Goal: Complete application form

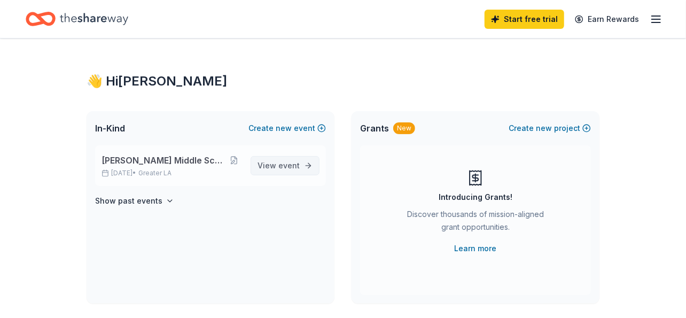
click at [289, 169] on span "event" at bounding box center [288, 165] width 21 height 9
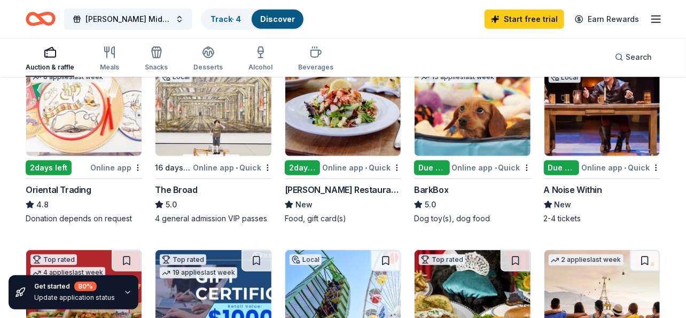
scroll to position [374, 0]
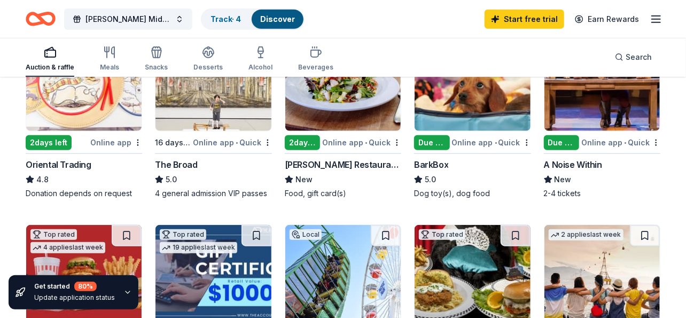
click at [182, 164] on div "The Broad" at bounding box center [176, 164] width 42 height 13
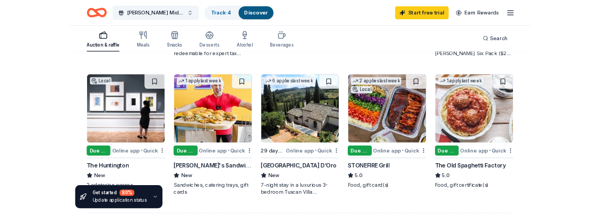
scroll to position [748, 0]
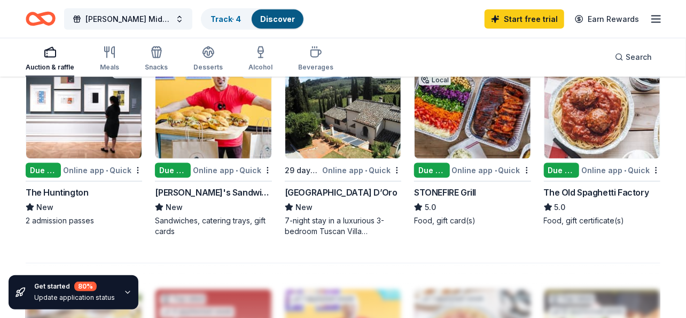
click at [428, 172] on div "Due [DATE]" at bounding box center [431, 170] width 35 height 15
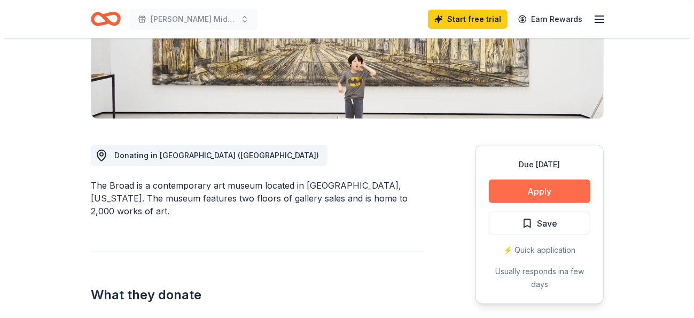
scroll to position [214, 0]
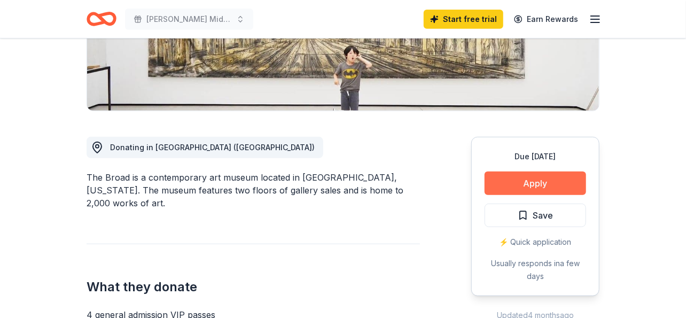
click at [539, 183] on button "Apply" at bounding box center [536, 184] width 102 height 24
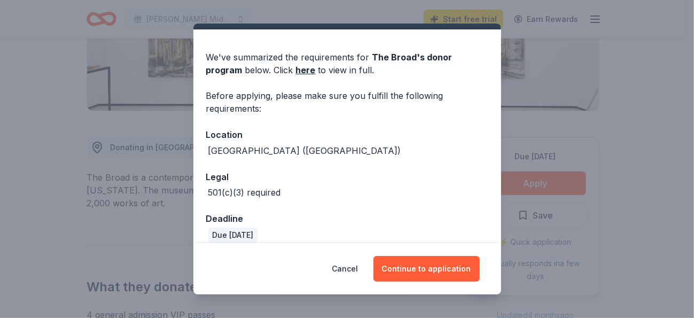
scroll to position [36, 0]
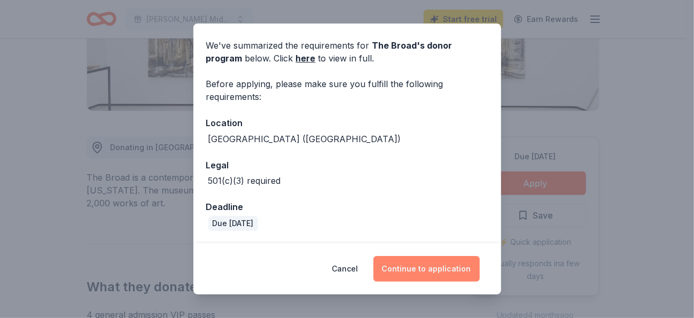
click at [416, 272] on button "Continue to application" at bounding box center [427, 269] width 106 height 26
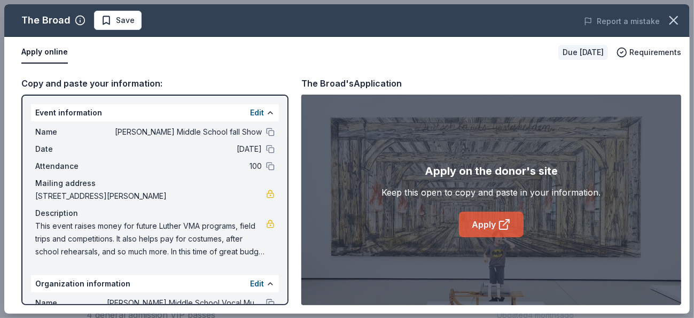
click at [499, 230] on icon at bounding box center [504, 224] width 13 height 13
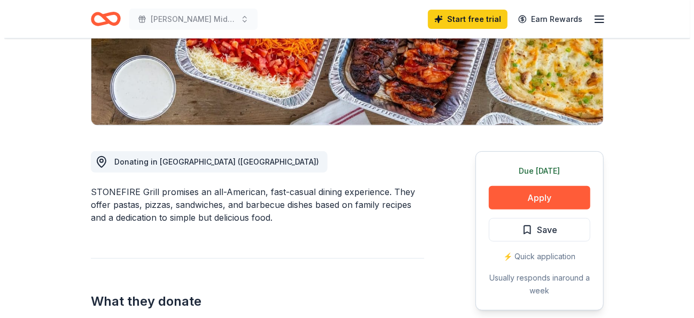
scroll to position [321, 0]
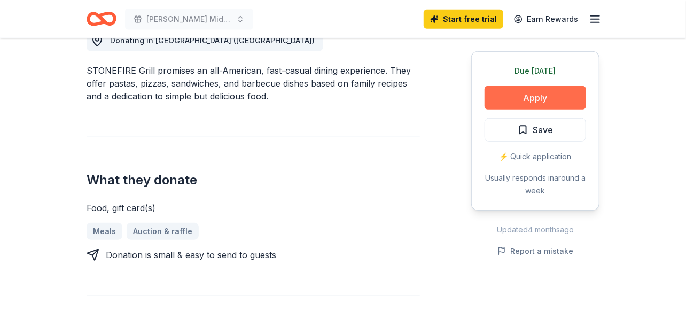
click at [540, 98] on button "Apply" at bounding box center [536, 98] width 102 height 24
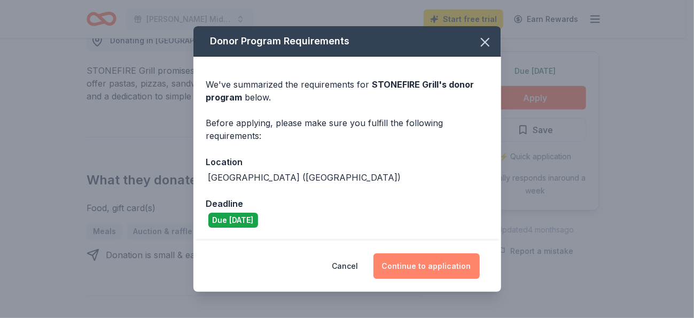
click at [442, 268] on button "Continue to application" at bounding box center [427, 266] width 106 height 26
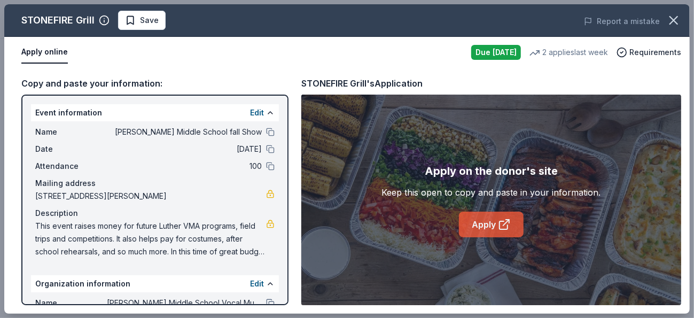
click at [483, 224] on link "Apply" at bounding box center [491, 225] width 65 height 26
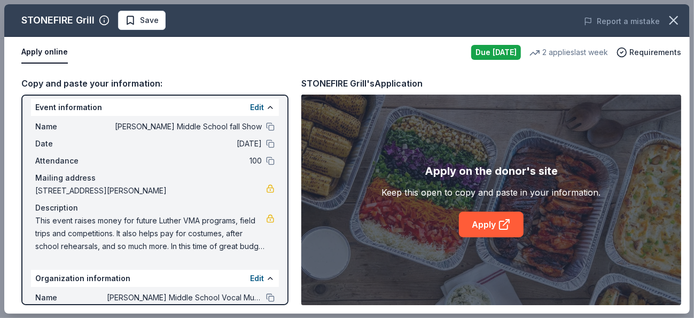
scroll to position [0, 0]
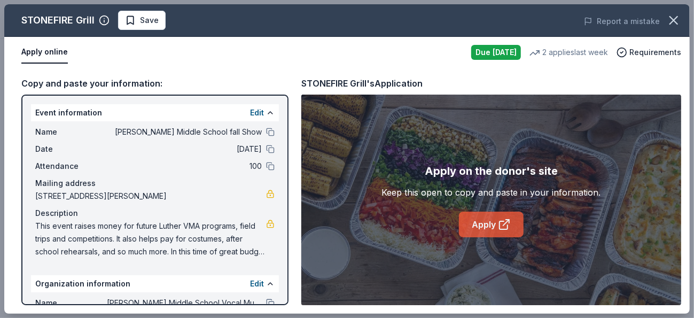
click at [497, 228] on link "Apply" at bounding box center [491, 225] width 65 height 26
